Goal: Task Accomplishment & Management: Complete application form

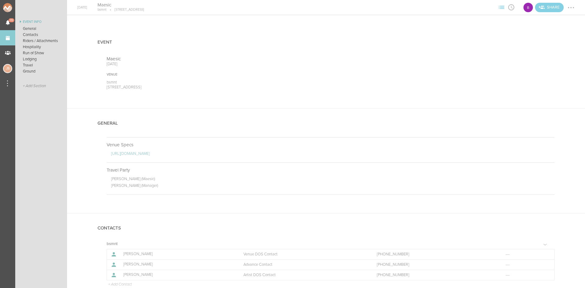
scroll to position [494, 0]
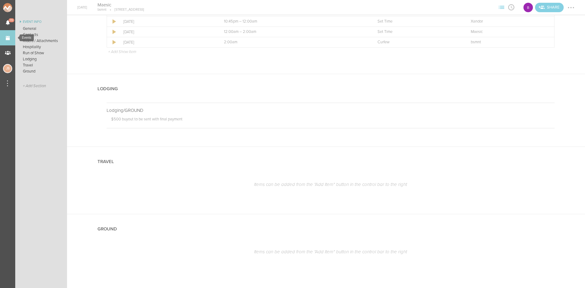
click at [12, 39] on link "Events" at bounding box center [7, 37] width 15 height 15
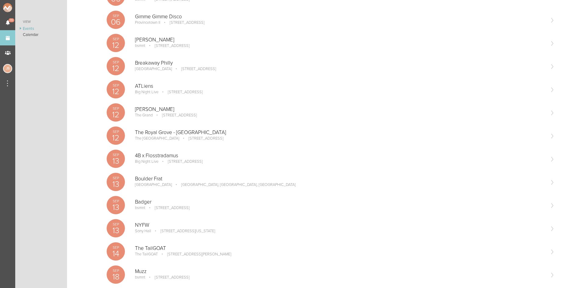
scroll to position [274, 0]
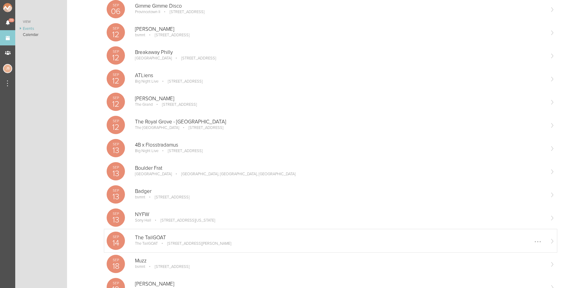
click at [188, 238] on p "The TailGOAT" at bounding box center [340, 238] width 410 height 6
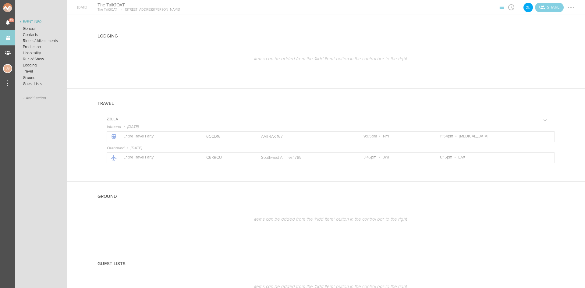
scroll to position [518, 0]
click at [8, 35] on link "Events" at bounding box center [7, 37] width 15 height 15
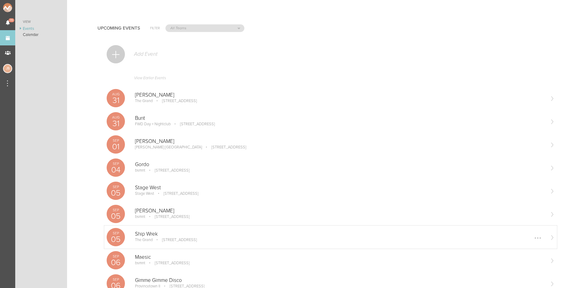
click at [154, 236] on p "Ship Wrek" at bounding box center [340, 234] width 410 height 6
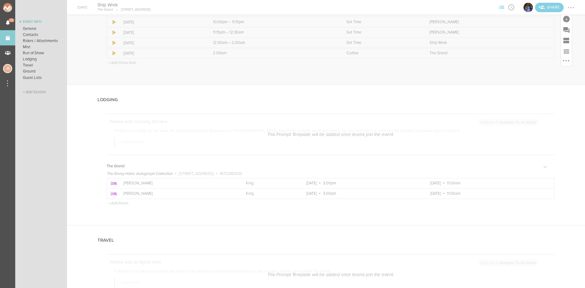
scroll to position [914, 0]
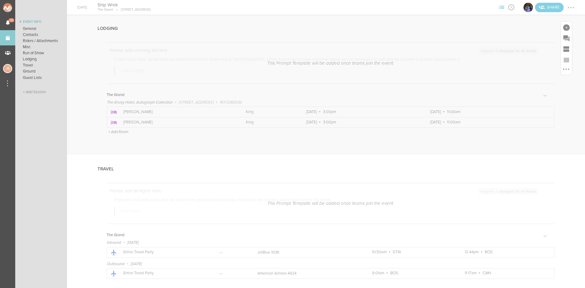
click at [124, 130] on p "+ Add Room" at bounding box center [118, 132] width 20 height 5
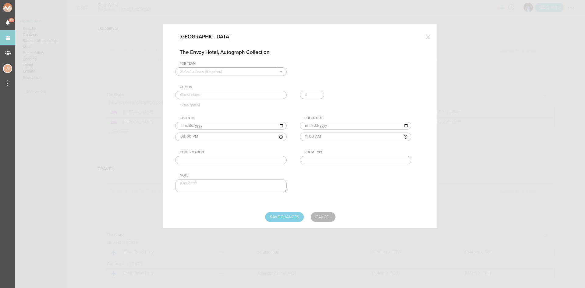
click at [212, 66] on div "For Team + Add New Team The Grand ." at bounding box center [237, 69] width 124 height 14
click at [213, 70] on input "text" at bounding box center [227, 72] width 102 height 8
click at [213, 80] on p "The Grand" at bounding box center [231, 81] width 102 height 10
type input "The Grand"
click at [209, 94] on input "text" at bounding box center [231, 95] width 112 height 9
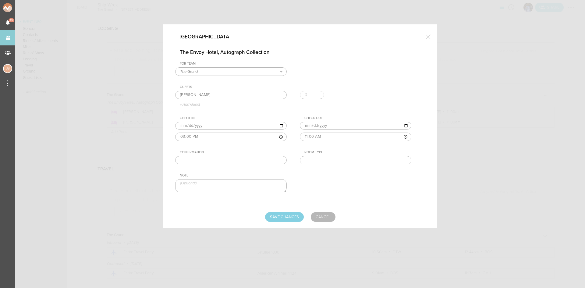
type input "[PERSON_NAME]"
click at [240, 161] on input "text" at bounding box center [231, 160] width 112 height 9
click at [332, 158] on input "text" at bounding box center [356, 160] width 112 height 9
type input "King"
click at [282, 216] on input "Save Changes" at bounding box center [284, 217] width 39 height 10
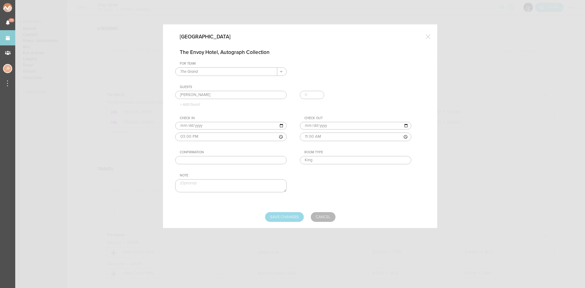
type input "Saving..."
